Goal: Information Seeking & Learning: Learn about a topic

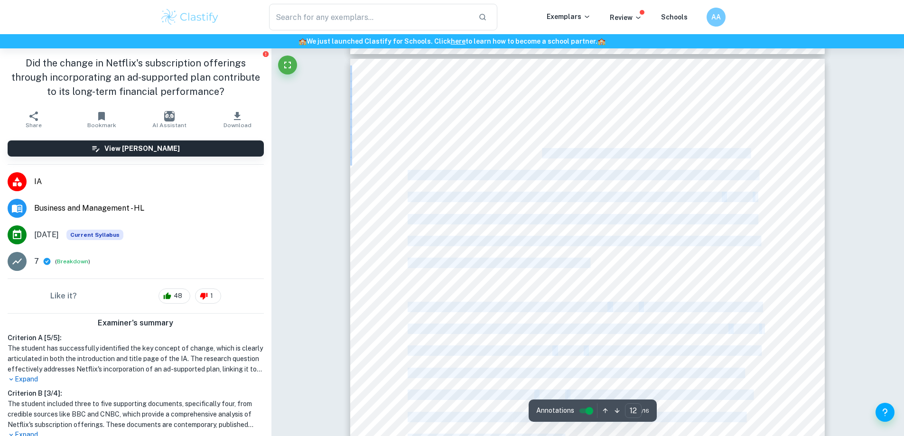
scroll to position [72, 0]
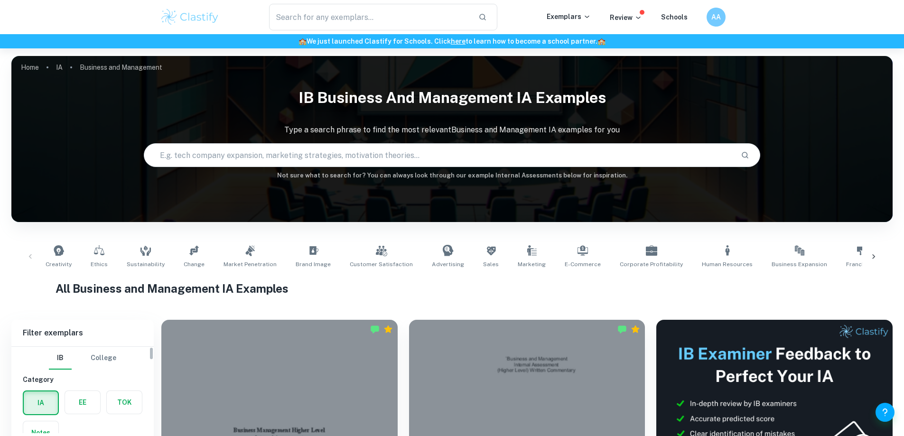
click at [100, 356] on button "College" at bounding box center [104, 358] width 26 height 23
click at [56, 398] on label "button" at bounding box center [51, 402] width 55 height 23
click at [0, 0] on input "radio" at bounding box center [0, 0] width 0 height 0
click at [59, 69] on link "IA" at bounding box center [59, 67] width 7 height 13
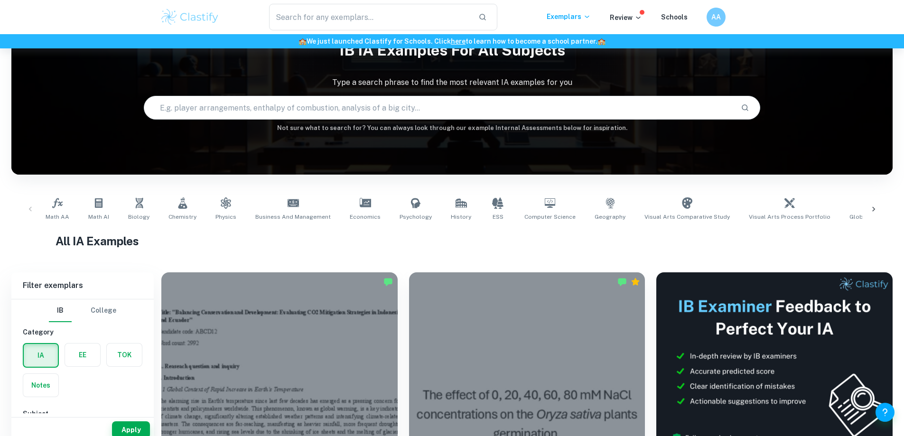
scroll to position [95, 0]
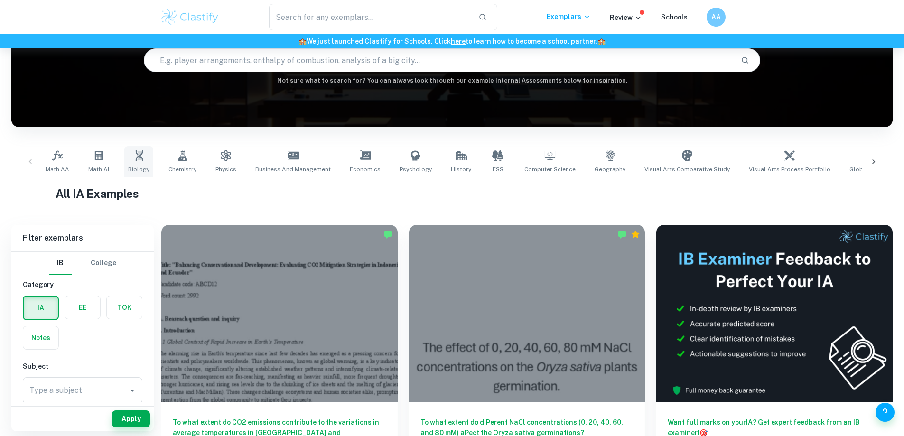
click at [134, 165] on link "Biology" at bounding box center [138, 161] width 29 height 31
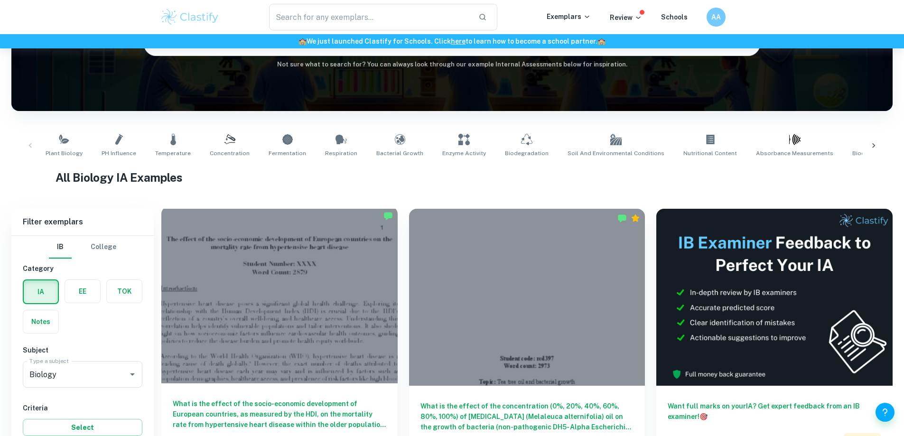
scroll to position [237, 0]
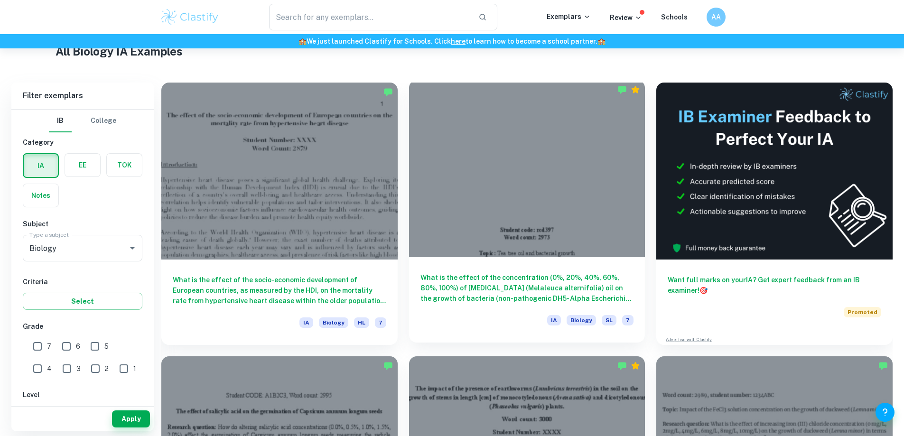
click at [441, 272] on h6 "What is the effect of the concentration (0%, 20%, 40%, 60%, 80%, 100%) of [MEDI…" at bounding box center [526, 287] width 213 height 31
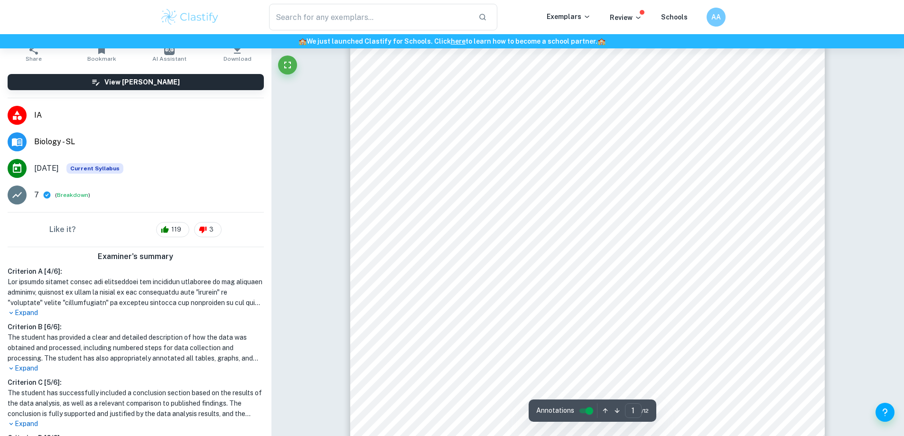
scroll to position [142, 0]
drag, startPoint x: 424, startPoint y: 193, endPoint x: 576, endPoint y: 259, distance: 165.9
click at [576, 259] on div "- 1 - Student code: rcd397 Word count: 2973 Topic: [MEDICAL_DATA] and bacterial…" at bounding box center [587, 251] width 474 height 671
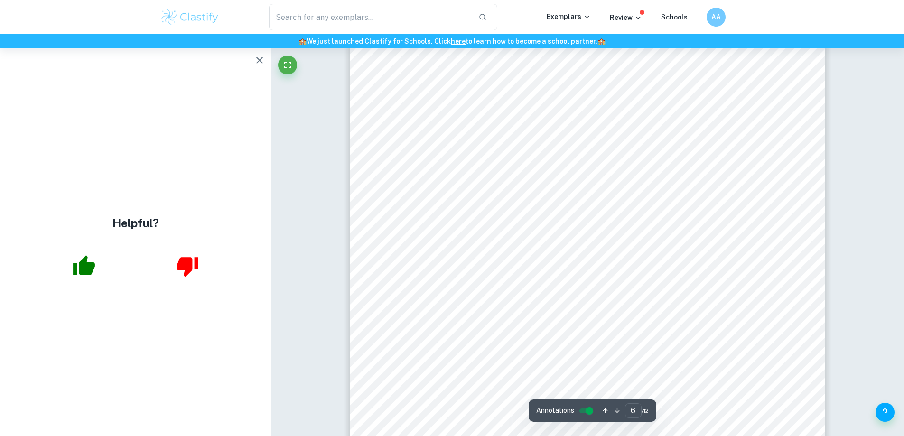
scroll to position [3747, 0]
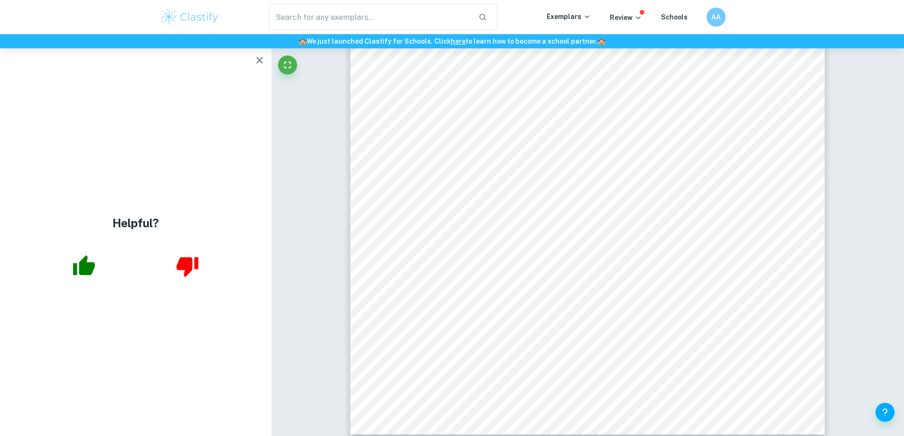
click at [259, 66] on button "button" at bounding box center [259, 60] width 19 height 19
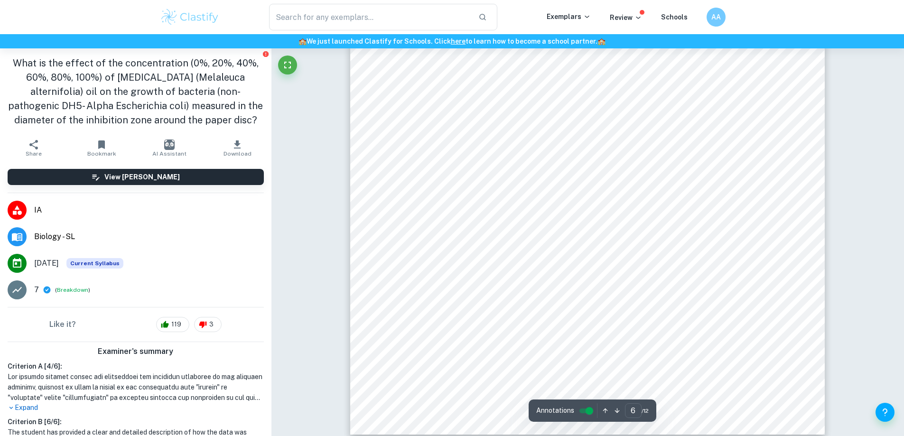
drag, startPoint x: 498, startPoint y: 261, endPoint x: 517, endPoint y: 256, distance: 19.8
click at [516, 256] on div "6 Safety concerns ï Personal . Laboratory coat, gloves and protective glasses w…" at bounding box center [587, 99] width 474 height 671
click at [520, 254] on div "6 Safety concerns ï Personal . Laboratory coat, gloves and protective glasses w…" at bounding box center [587, 99] width 474 height 671
drag, startPoint x: 520, startPoint y: 254, endPoint x: 774, endPoint y: 240, distance: 253.7
click at [774, 240] on div "6 Safety concerns ï Personal . Laboratory coat, gloves and protective glasses w…" at bounding box center [587, 99] width 474 height 671
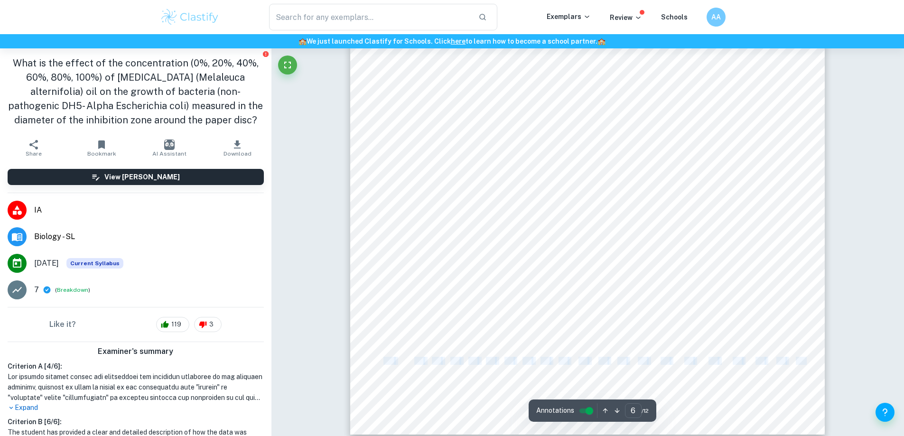
click at [786, 241] on div "6 Safety concerns ï Personal . Laboratory coat, gloves and protective glasses w…" at bounding box center [587, 99] width 474 height 671
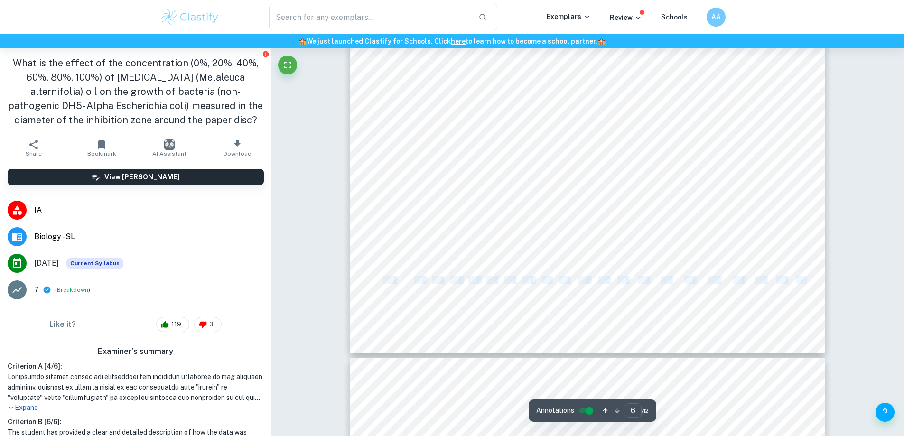
scroll to position [3937, 0]
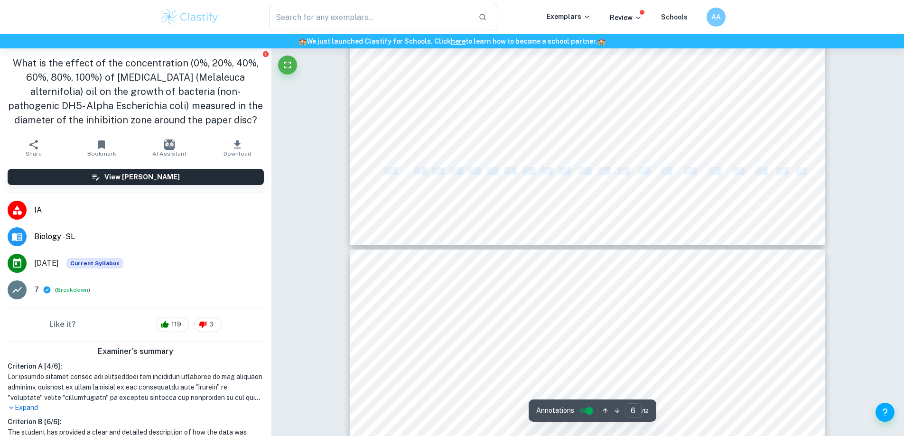
type input "7"
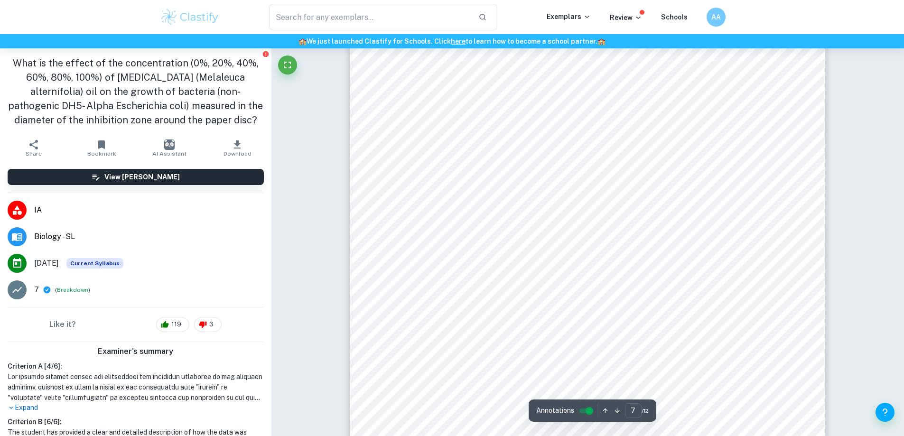
scroll to position [4364, 0]
drag, startPoint x: 534, startPoint y: 184, endPoint x: 564, endPoint y: 237, distance: 60.7
click at [600, 238] on div at bounding box center [513, 167] width 213 height 548
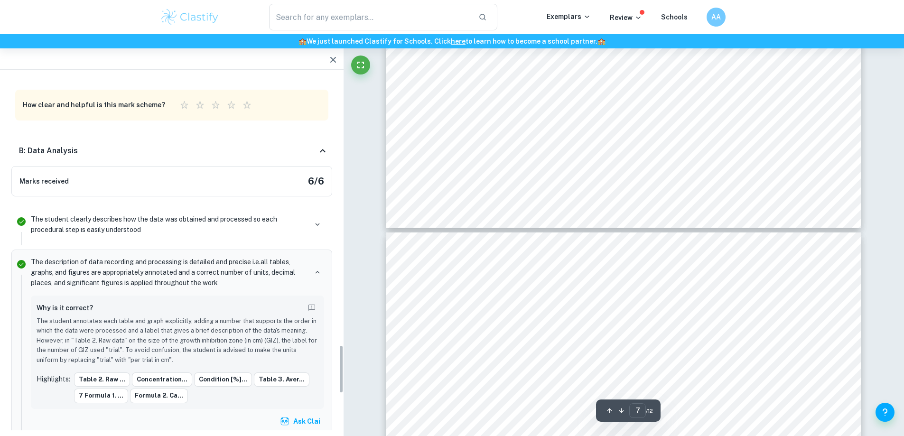
scroll to position [1962, 0]
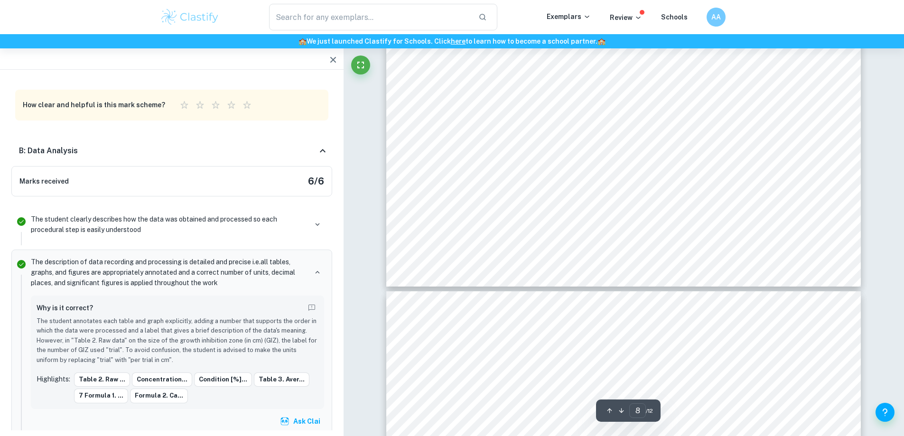
type input "9"
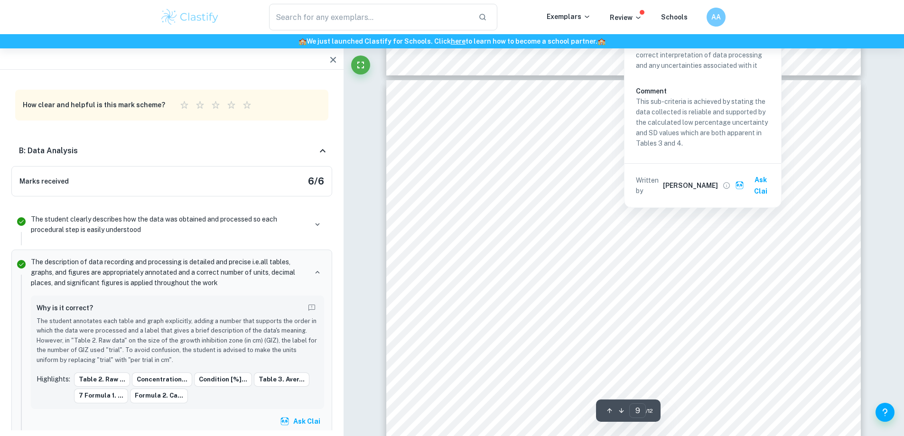
scroll to position [5455, 0]
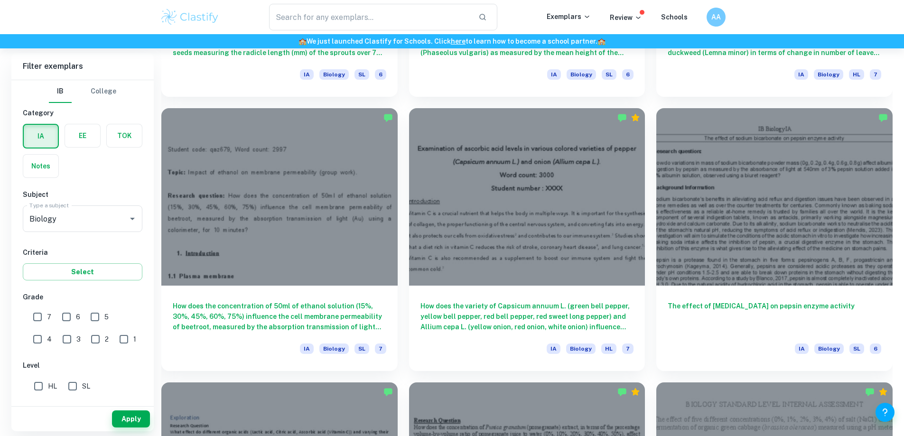
scroll to position [854, 0]
